Goal: Transaction & Acquisition: Book appointment/travel/reservation

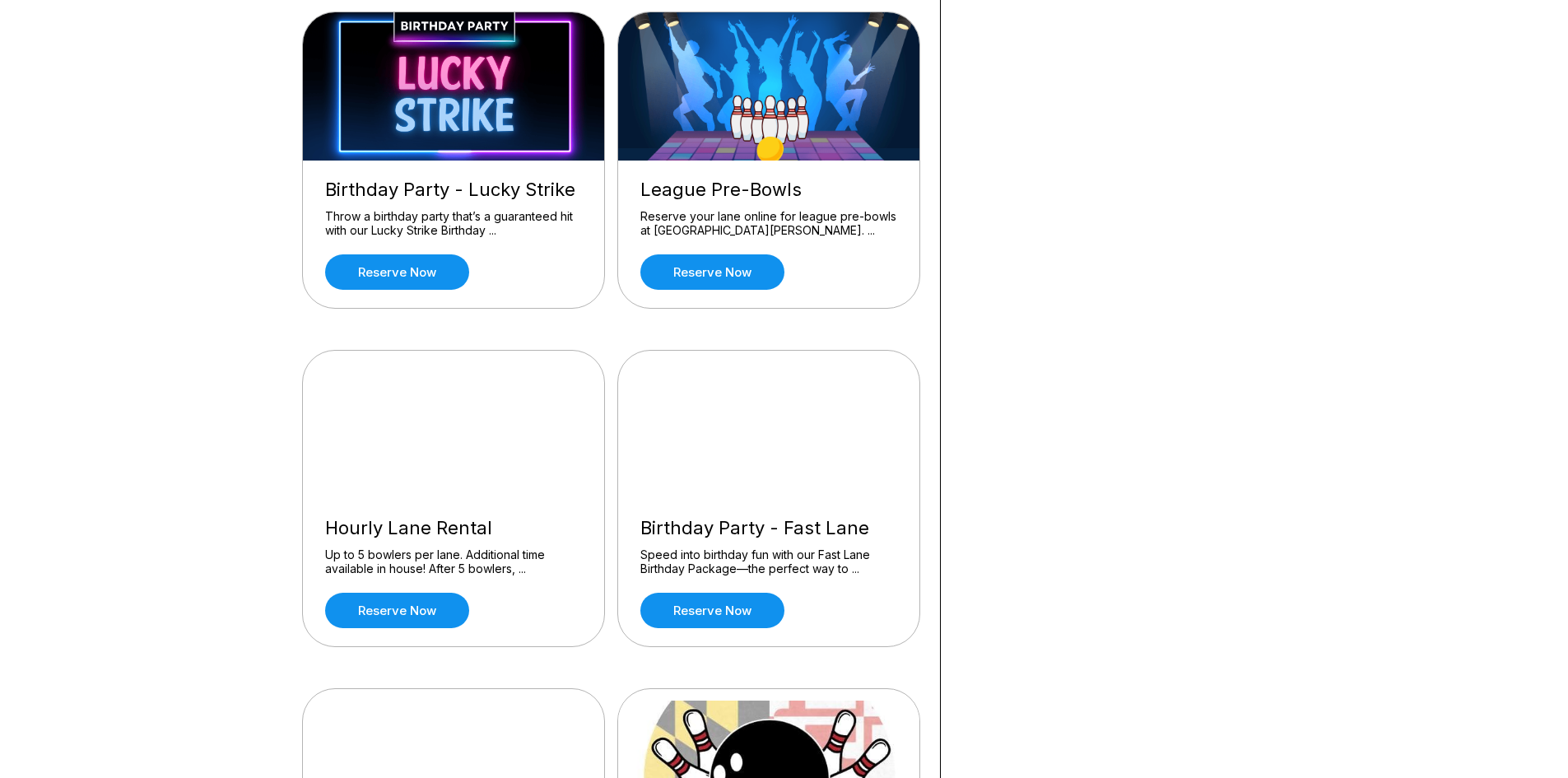
scroll to position [576, 0]
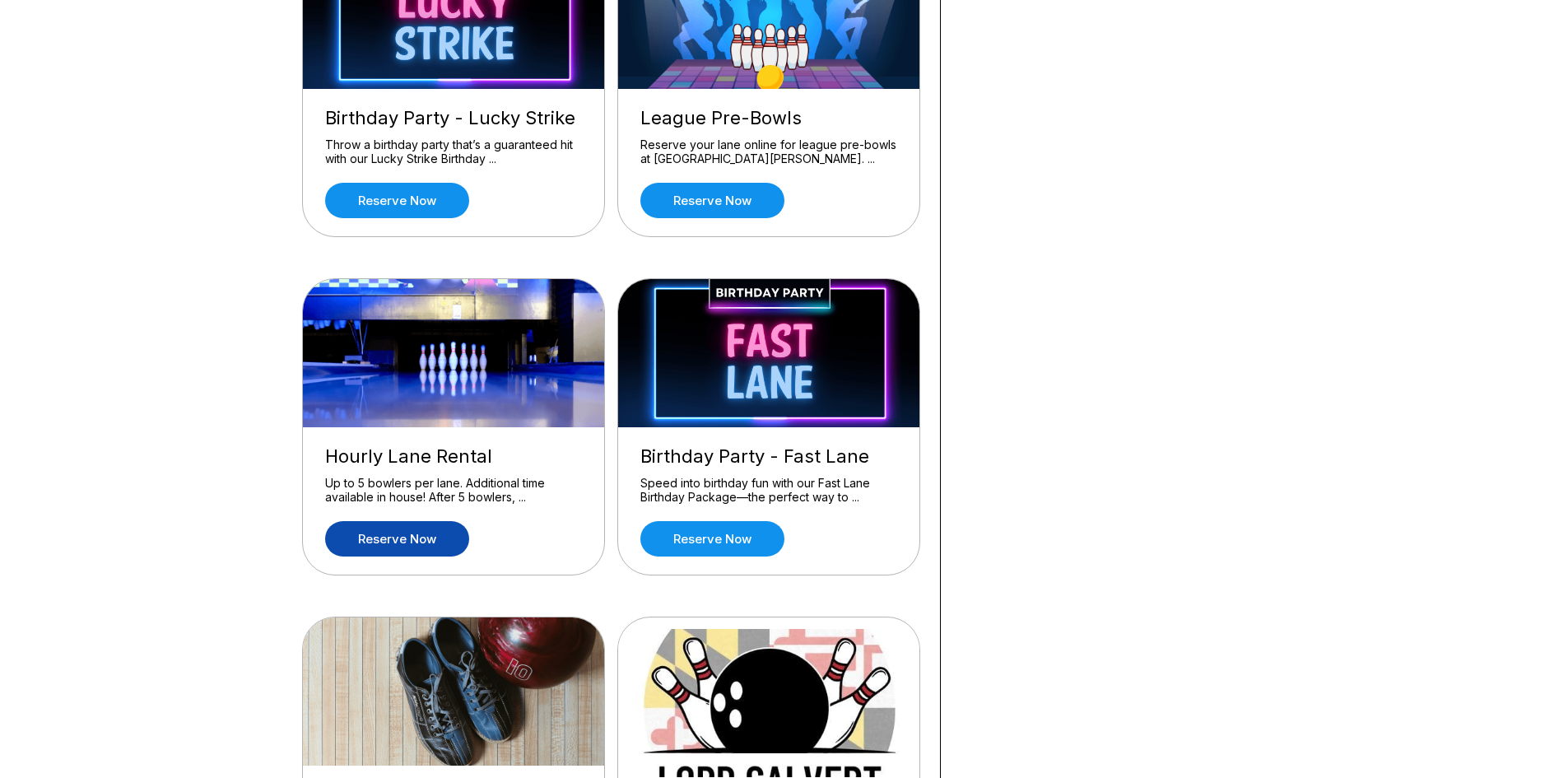
click at [450, 541] on link "Reserve now" at bounding box center [396, 538] width 144 height 36
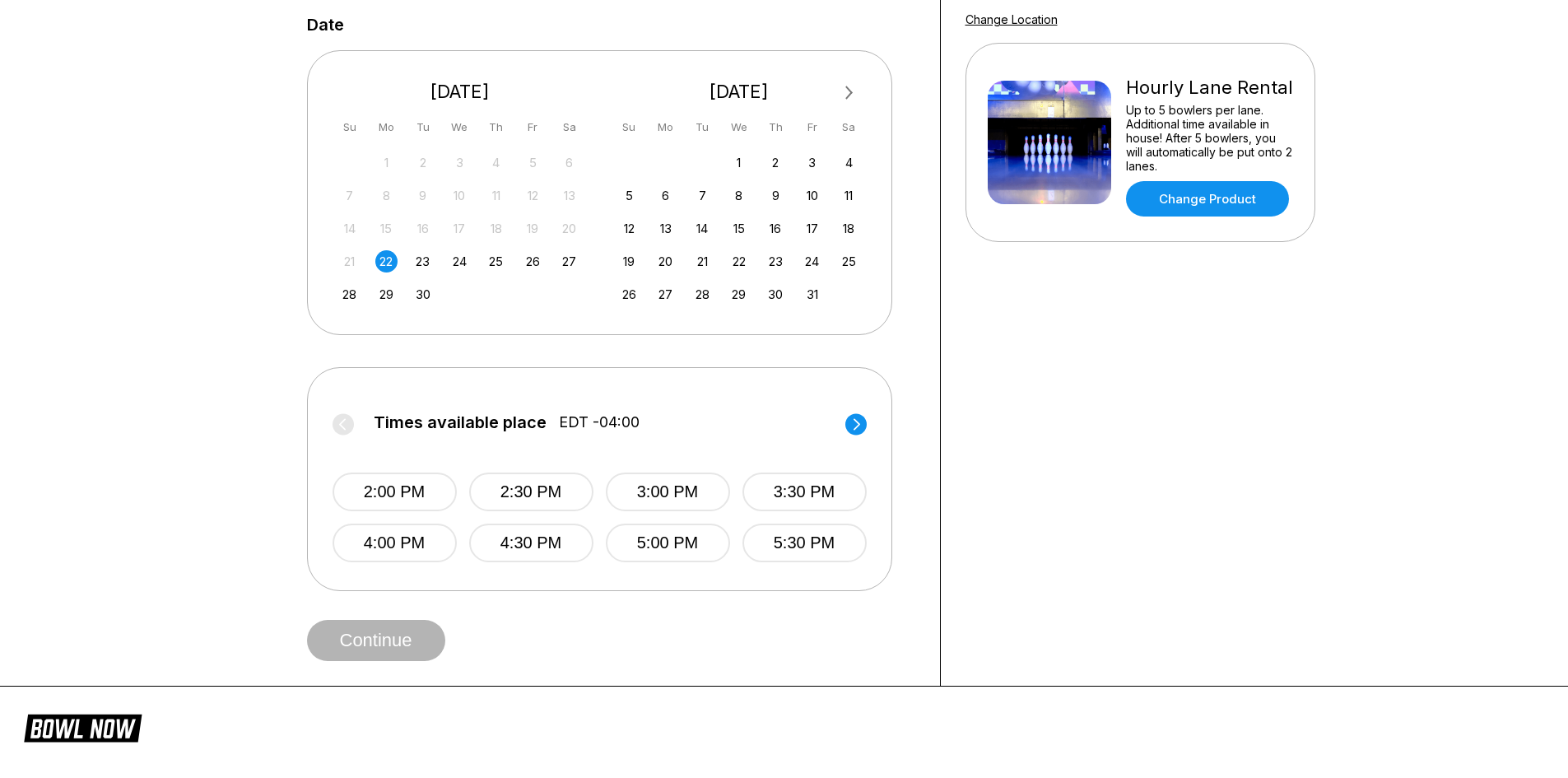
scroll to position [329, 0]
click at [568, 260] on div "27" at bounding box center [569, 259] width 22 height 22
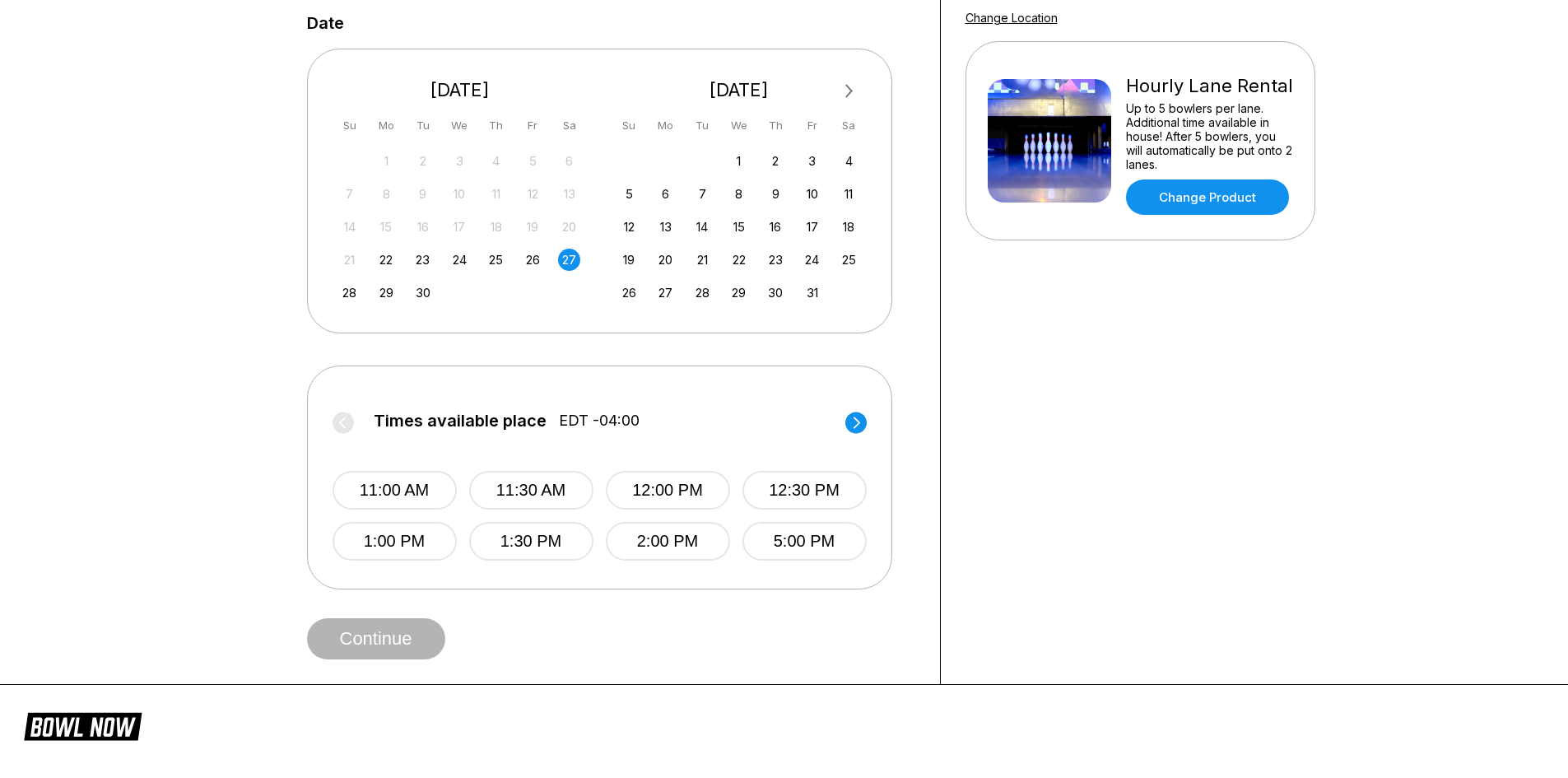
click at [381, 261] on div "22" at bounding box center [386, 259] width 22 height 22
click at [686, 542] on button "5:00 PM" at bounding box center [667, 540] width 124 height 38
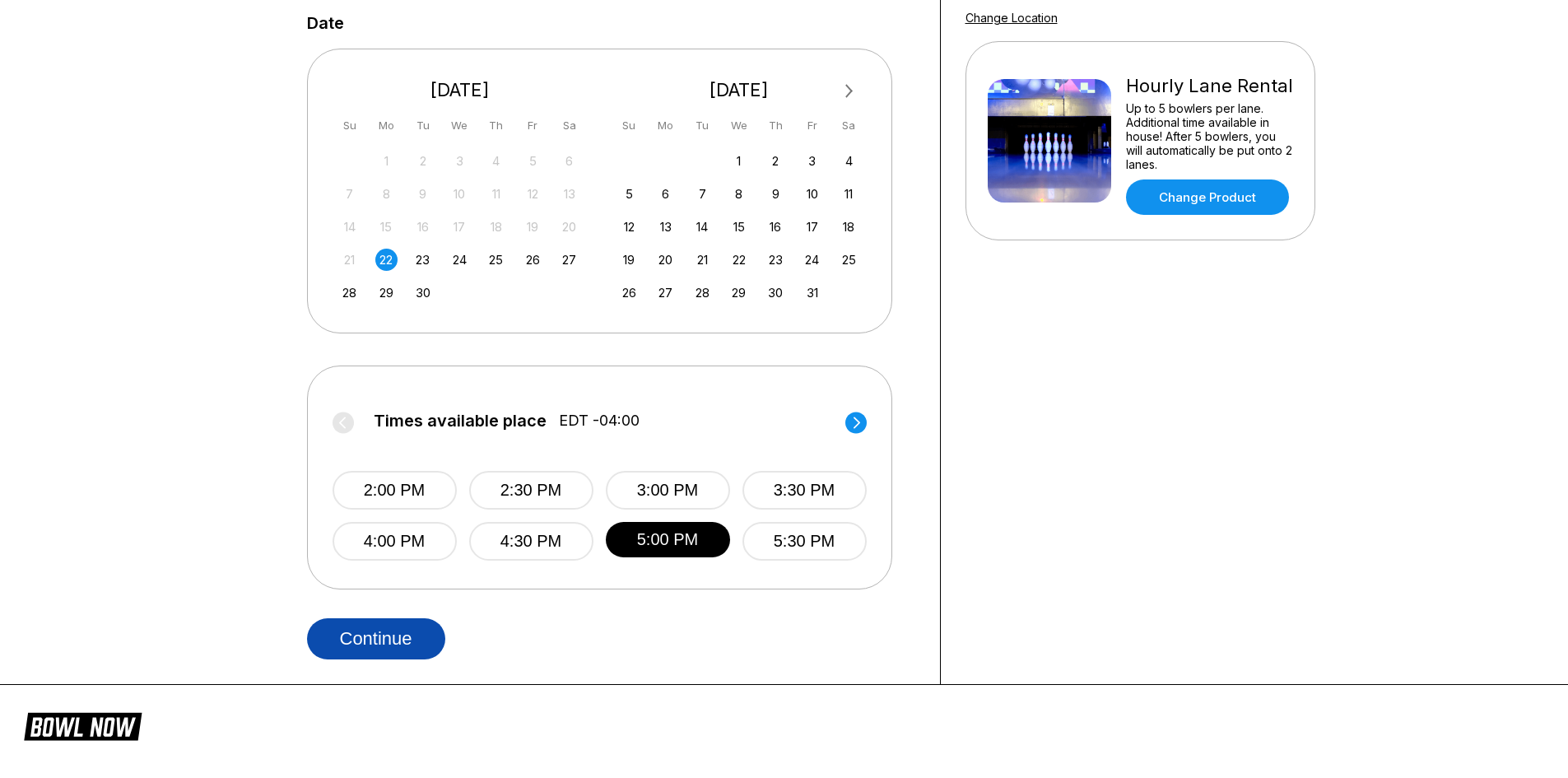
click at [375, 635] on button "Continue" at bounding box center [376, 638] width 139 height 41
select select "**"
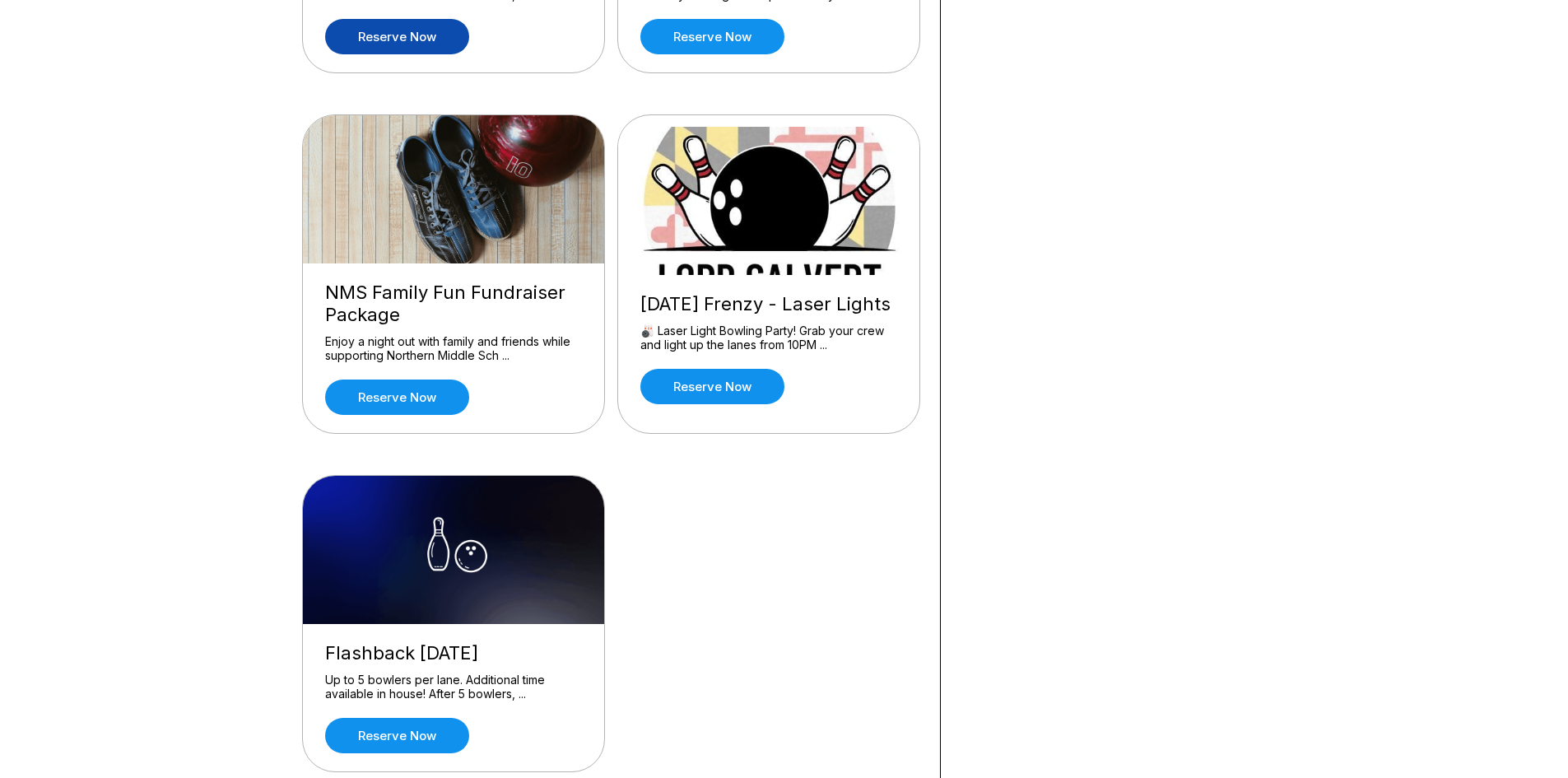
scroll to position [1049, 0]
